Goal: Task Accomplishment & Management: Use online tool/utility

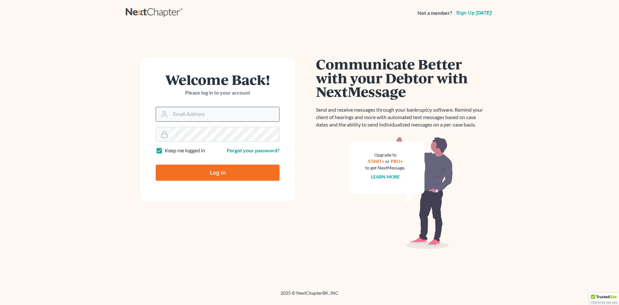
click at [192, 117] on input "Email Address" at bounding box center [225, 114] width 109 height 14
type input "dgarcia@wellerlegalgroup.com"
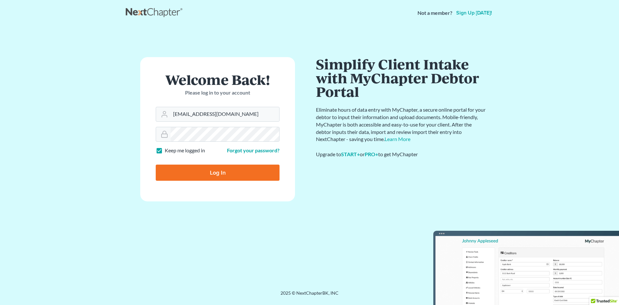
click at [214, 165] on input "Log In" at bounding box center [218, 172] width 124 height 16
type input "Thinking..."
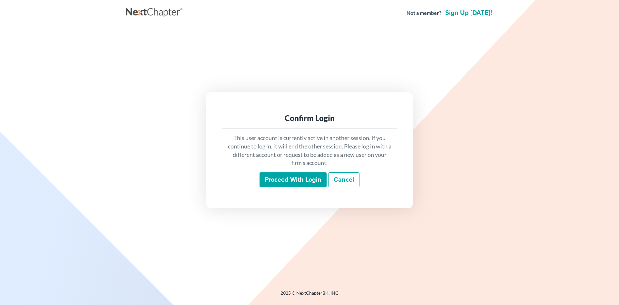
click at [269, 177] on input "Proceed with login" at bounding box center [293, 179] width 67 height 15
